Goal: Obtain resource: Download file/media

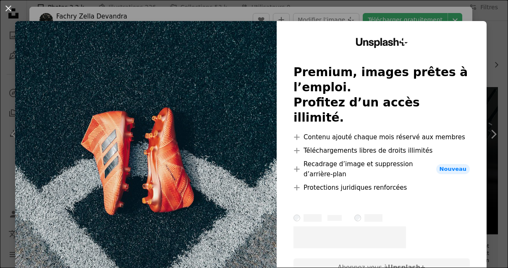
scroll to position [123, 0]
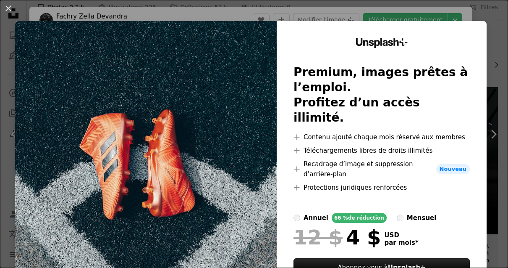
click at [489, 16] on div "An X shape Unsplash+ Premium, images prêtes à l’emploi. Profitez d’un accès ill…" at bounding box center [254, 134] width 508 height 268
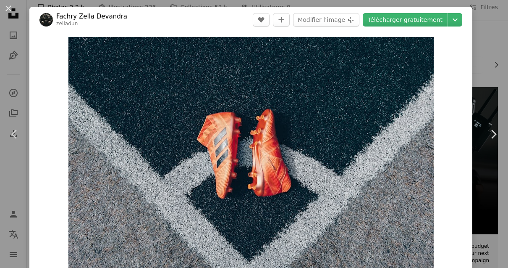
scroll to position [51, 0]
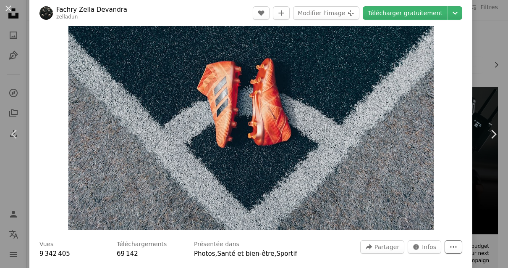
click at [461, 253] on button "More Actions" at bounding box center [454, 246] width 18 height 13
click at [444, 213] on dialog "An X shape Chevron left Chevron right [PERSON_NAME] Devandra zelladun A heart A…" at bounding box center [254, 134] width 508 height 268
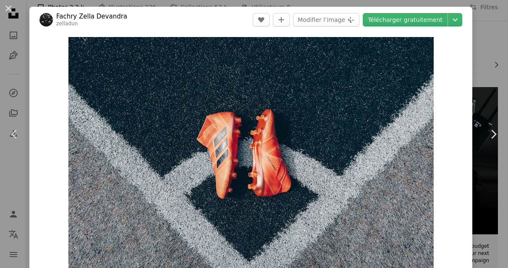
scroll to position [0, 0]
click at [492, 100] on div "An X shape Chevron left Chevron right [PERSON_NAME] Devandra zelladun A heart A…" at bounding box center [254, 134] width 508 height 268
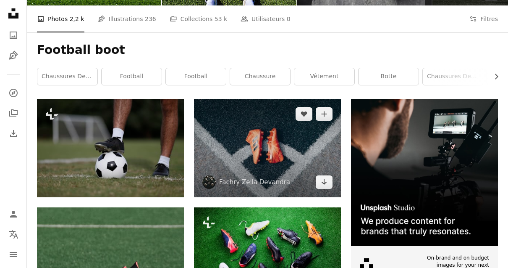
scroll to position [110, 0]
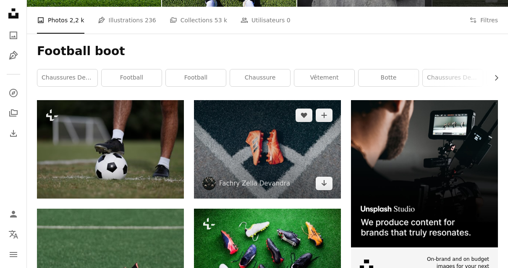
click at [286, 119] on img at bounding box center [267, 149] width 147 height 98
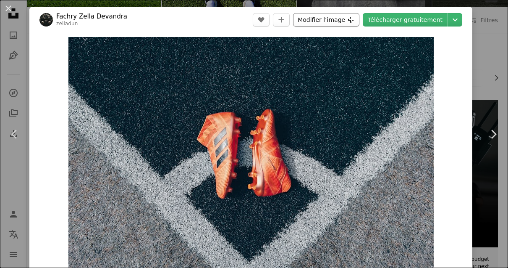
click at [340, 17] on button "Modifier l’image Plus sign for Unsplash+" at bounding box center [326, 19] width 66 height 13
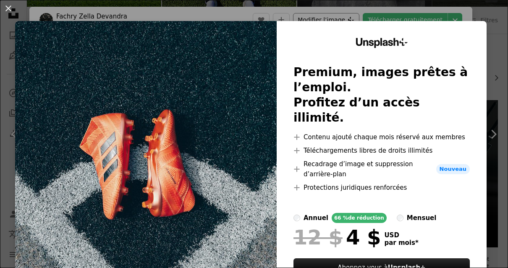
click at [345, 18] on div "An X shape Unsplash+ Premium, images prêtes à l’emploi. Profitez d’un accès ill…" at bounding box center [254, 134] width 508 height 268
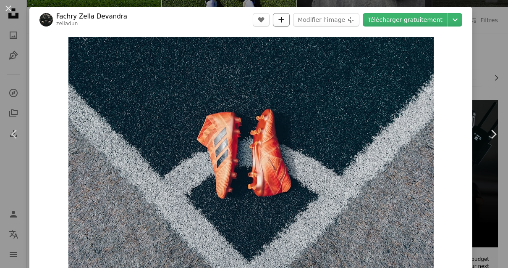
click at [290, 20] on button "A plus sign" at bounding box center [281, 19] width 17 height 13
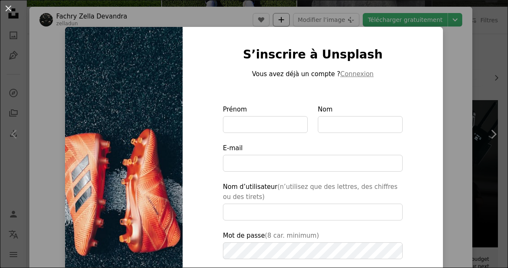
click at [302, 20] on div "An X shape S’inscrire à Unsplash Vous avez déjà un compte ? Connexion Prénom No…" at bounding box center [254, 134] width 508 height 268
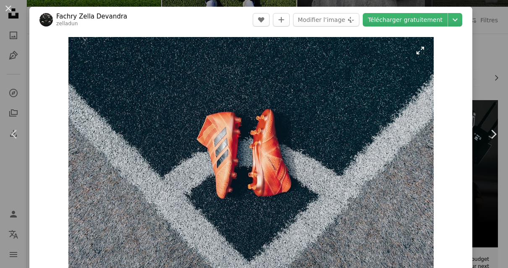
click at [400, 254] on img "Zoom sur cette image" at bounding box center [250, 159] width 365 height 244
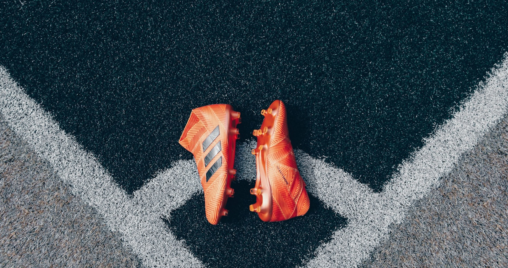
scroll to position [3, 0]
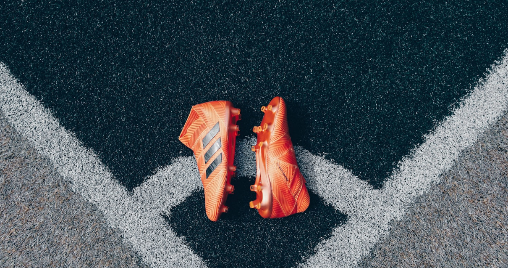
click at [482, 20] on img "Zoom arrière sur cette image" at bounding box center [254, 165] width 509 height 339
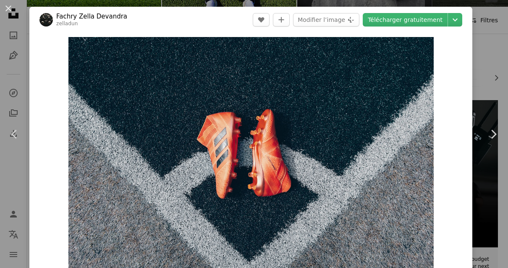
click at [485, 26] on div "An X shape Chevron left Chevron right [PERSON_NAME] Devandra zelladun A heart A…" at bounding box center [254, 134] width 508 height 268
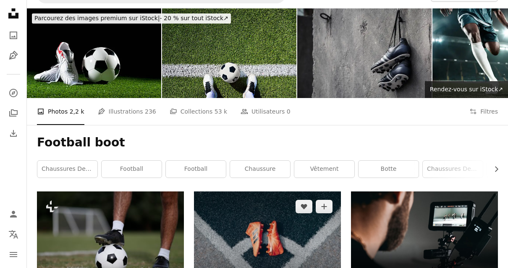
scroll to position [26, 0]
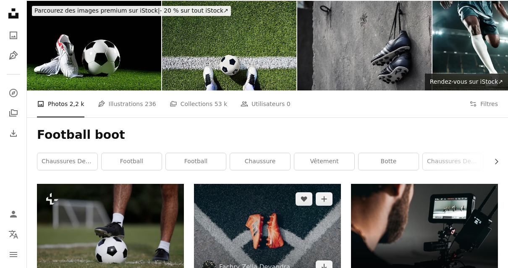
click at [240, 224] on img at bounding box center [267, 233] width 147 height 98
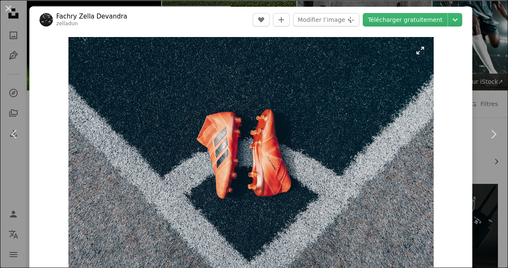
click at [265, 191] on img "Zoom sur cette image" at bounding box center [250, 159] width 365 height 244
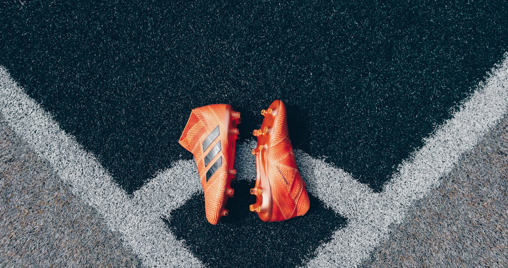
scroll to position [3, 0]
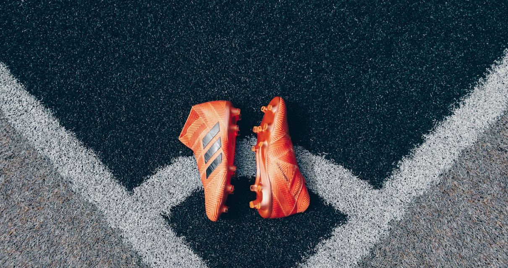
click at [499, 33] on img "Zoom arrière sur cette image" at bounding box center [254, 165] width 509 height 339
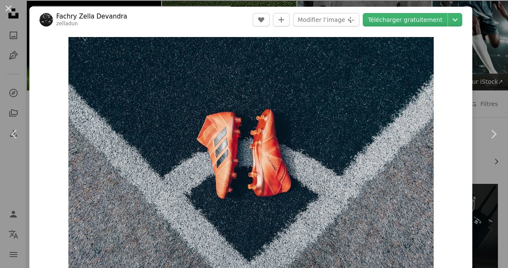
click at [491, 26] on div "An X shape Chevron left Chevron right [PERSON_NAME] Devandra zelladun A heart A…" at bounding box center [254, 134] width 508 height 268
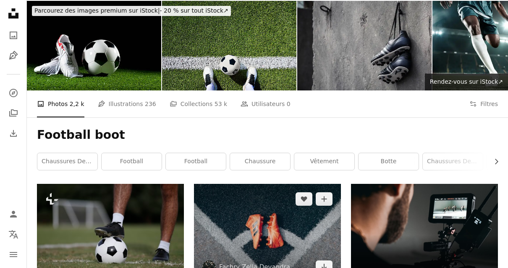
click at [299, 228] on img at bounding box center [267, 233] width 147 height 98
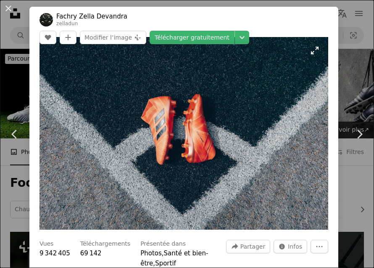
click at [89, 108] on img "Zoom sur cette image" at bounding box center [183, 133] width 289 height 192
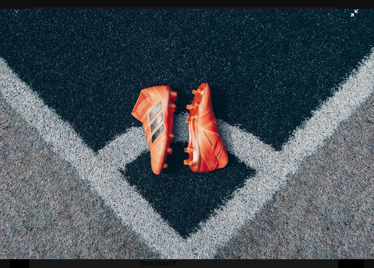
click at [73, 110] on img "Zoom arrière sur cette image" at bounding box center [187, 134] width 375 height 250
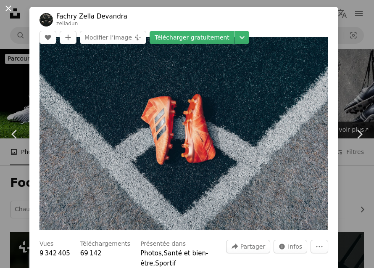
click at [9, 11] on button "An X shape" at bounding box center [8, 8] width 10 height 10
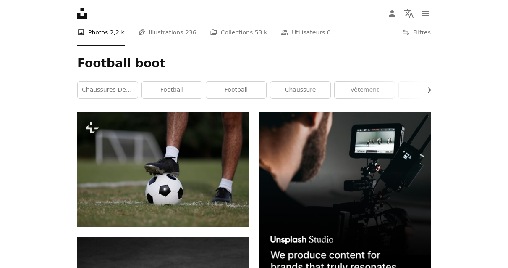
scroll to position [109, 0]
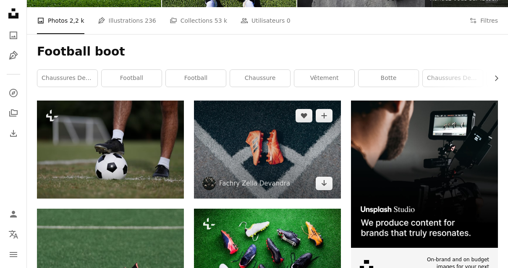
click at [283, 150] on img at bounding box center [267, 149] width 147 height 98
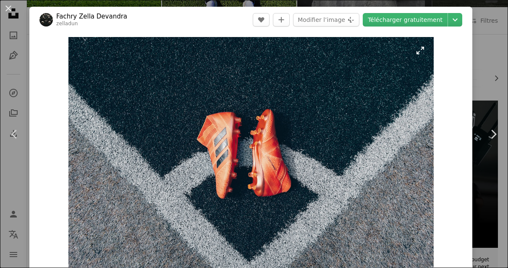
scroll to position [264, 0]
